Goal: Information Seeking & Learning: Compare options

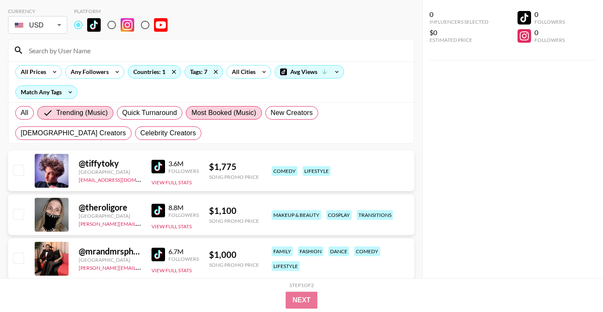
scroll to position [48, 0]
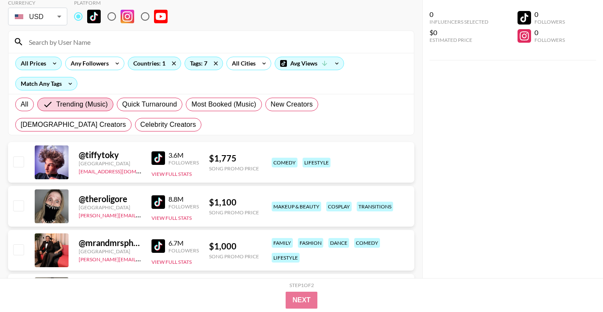
click at [47, 61] on div "All Prices" at bounding box center [38, 64] width 47 height 14
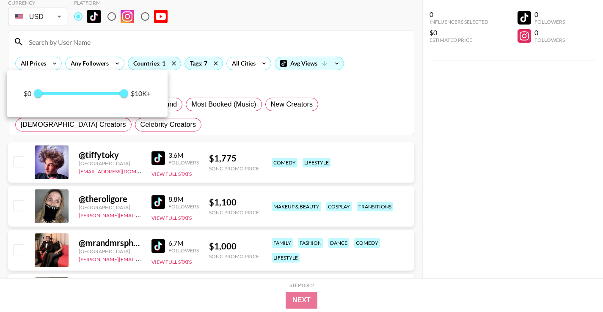
click at [69, 97] on div "$0 0 10,000 $10K+" at bounding box center [87, 93] width 161 height 47
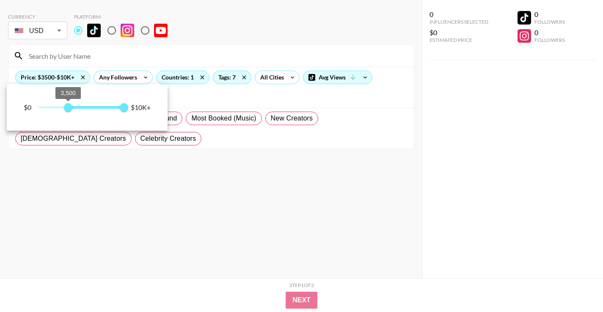
scroll to position [34, 0]
type input "0"
drag, startPoint x: 68, startPoint y: 104, endPoint x: 29, endPoint y: 104, distance: 38.9
click at [29, 104] on div "$0 3,500 10,000 $10K+" at bounding box center [87, 107] width 161 height 47
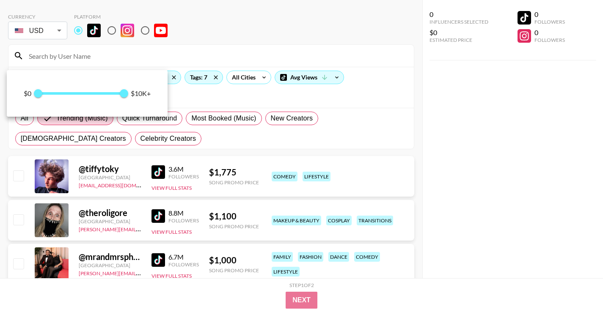
scroll to position [48, 0]
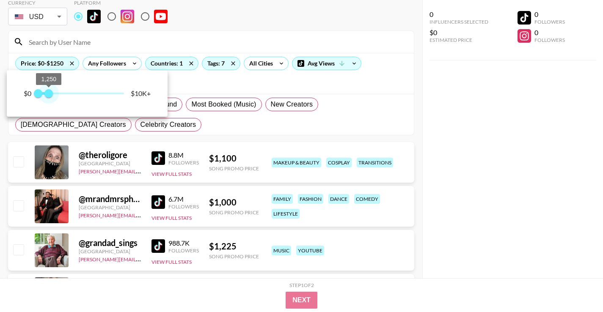
type input "1000"
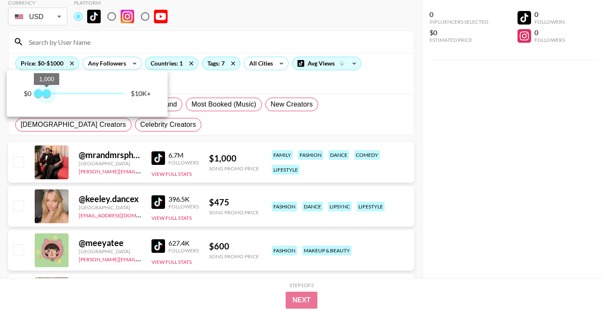
drag, startPoint x: 123, startPoint y: 94, endPoint x: 47, endPoint y: 94, distance: 76.2
click at [47, 94] on span "1,000" at bounding box center [46, 93] width 8 height 8
click at [259, 30] on div at bounding box center [301, 156] width 603 height 312
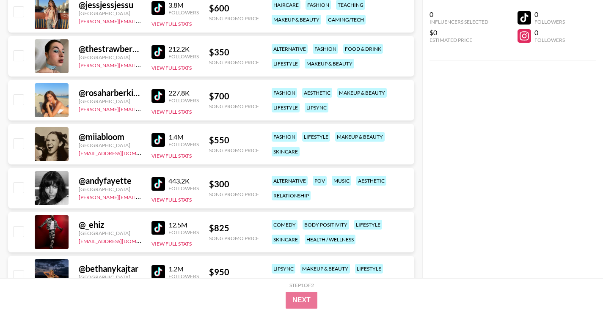
scroll to position [597, 0]
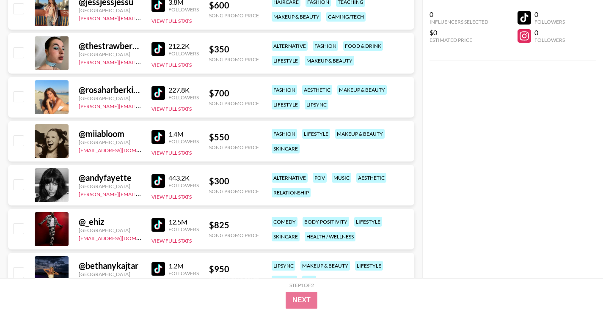
click at [157, 180] on img at bounding box center [159, 181] width 14 height 14
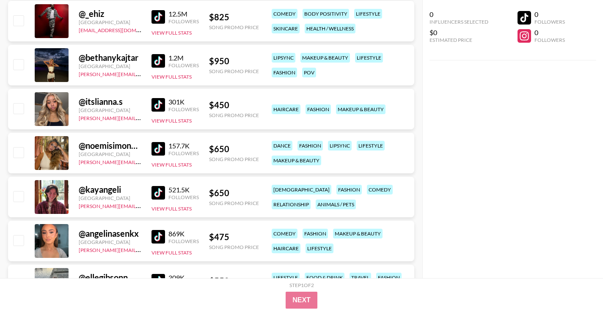
scroll to position [838, 0]
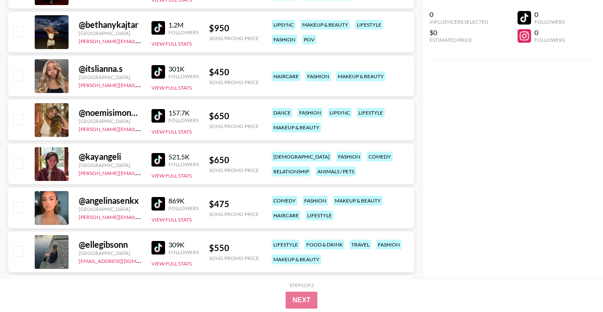
click at [160, 200] on img at bounding box center [159, 204] width 14 height 14
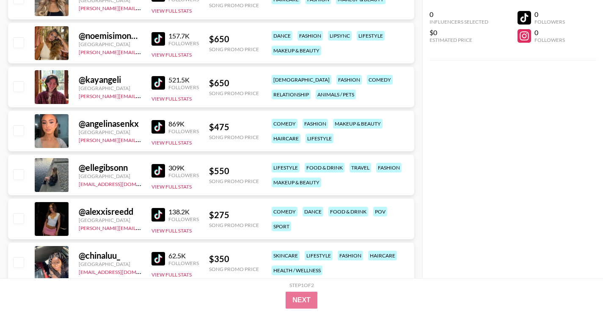
scroll to position [919, 0]
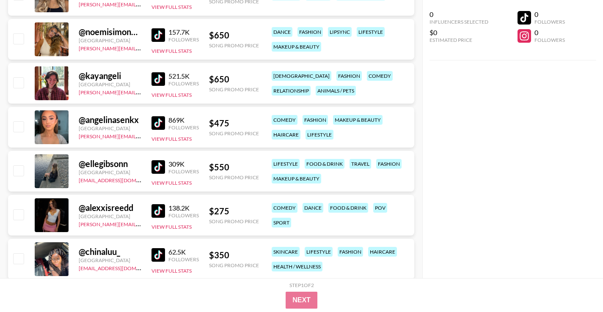
click at [159, 211] on img at bounding box center [159, 211] width 14 height 14
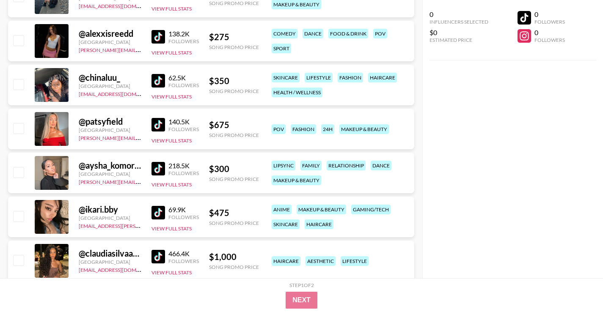
scroll to position [1095, 0]
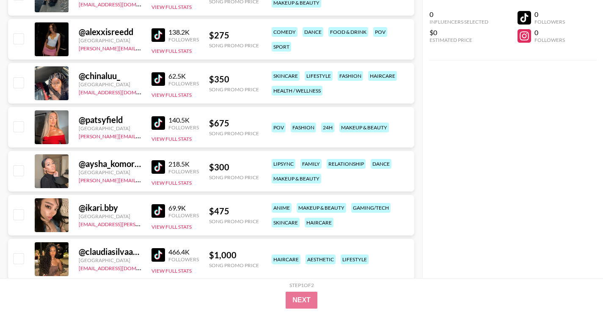
click at [160, 165] on img at bounding box center [159, 167] width 14 height 14
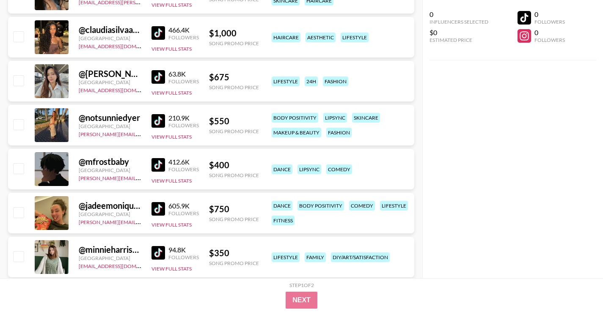
scroll to position [1410, 0]
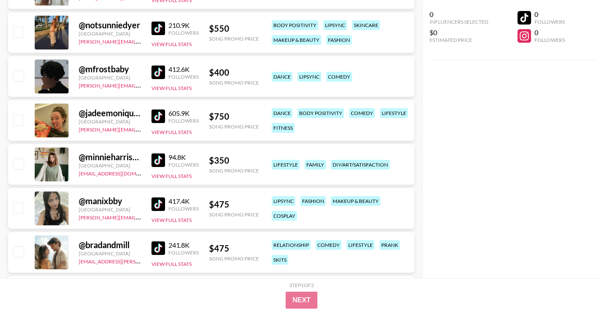
click at [154, 156] on img at bounding box center [159, 161] width 14 height 14
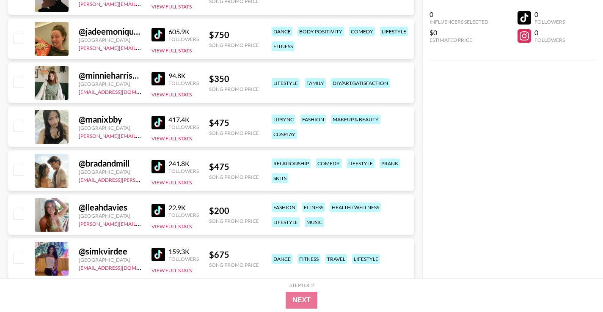
scroll to position [1494, 0]
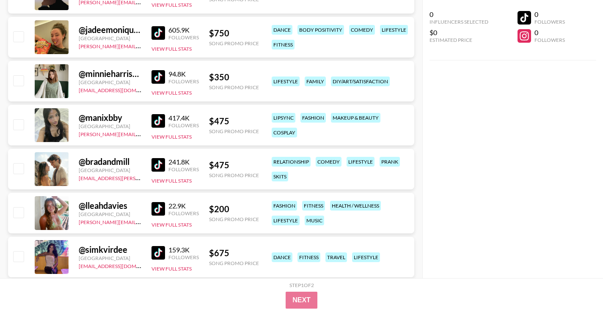
click at [157, 212] on img at bounding box center [159, 209] width 14 height 14
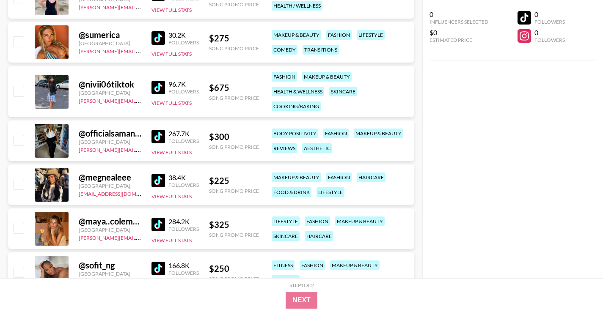
scroll to position [1810, 0]
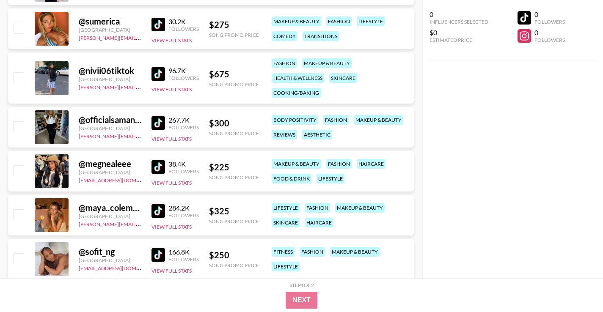
click at [158, 163] on img at bounding box center [159, 167] width 14 height 14
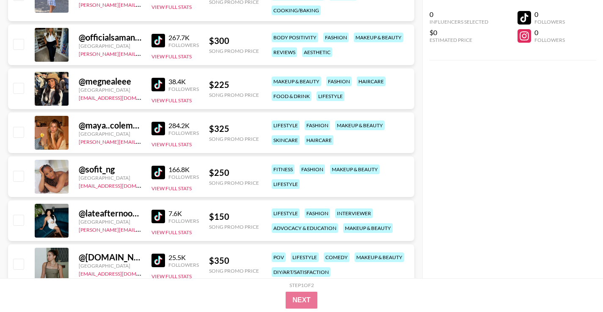
scroll to position [1950, 0]
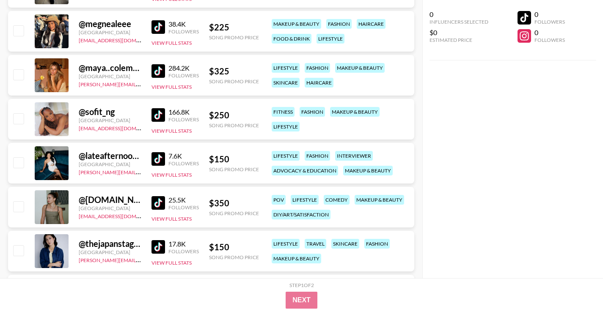
click at [157, 157] on img at bounding box center [159, 159] width 14 height 14
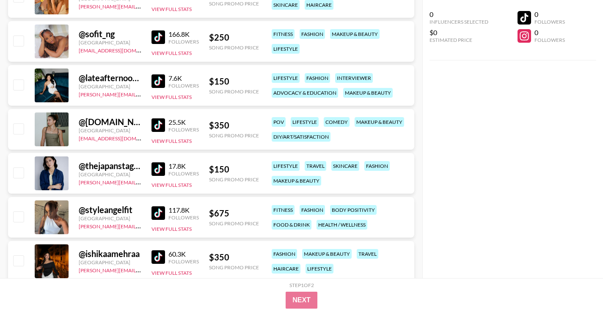
scroll to position [2028, 0]
click at [156, 169] on img at bounding box center [159, 169] width 14 height 14
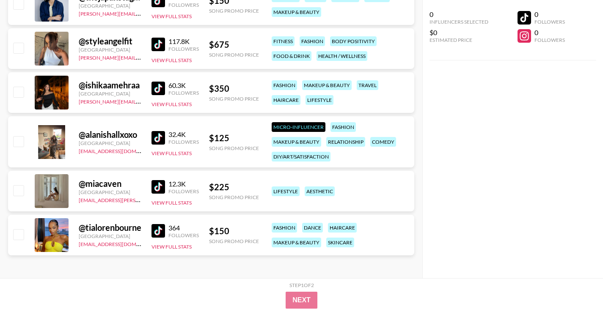
scroll to position [2198, 0]
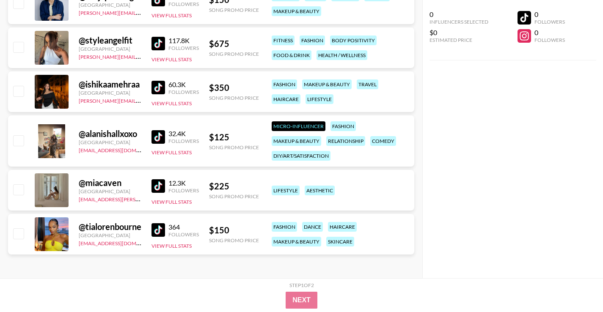
click at [160, 227] on img at bounding box center [159, 230] width 14 height 14
